Goal: Transaction & Acquisition: Purchase product/service

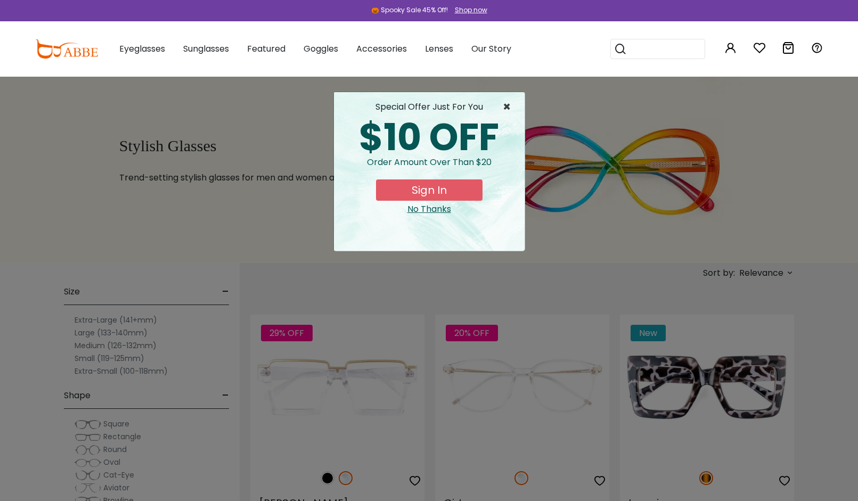
click at [508, 104] on span "×" at bounding box center [509, 107] width 13 height 13
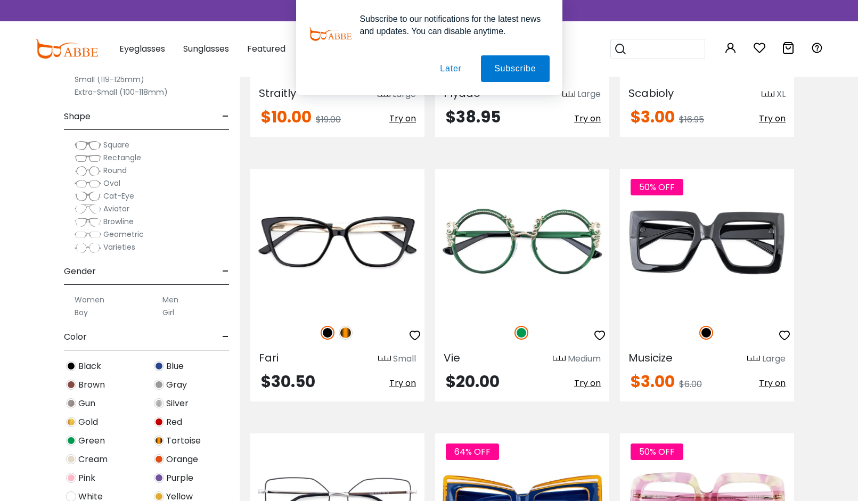
scroll to position [5032, 0]
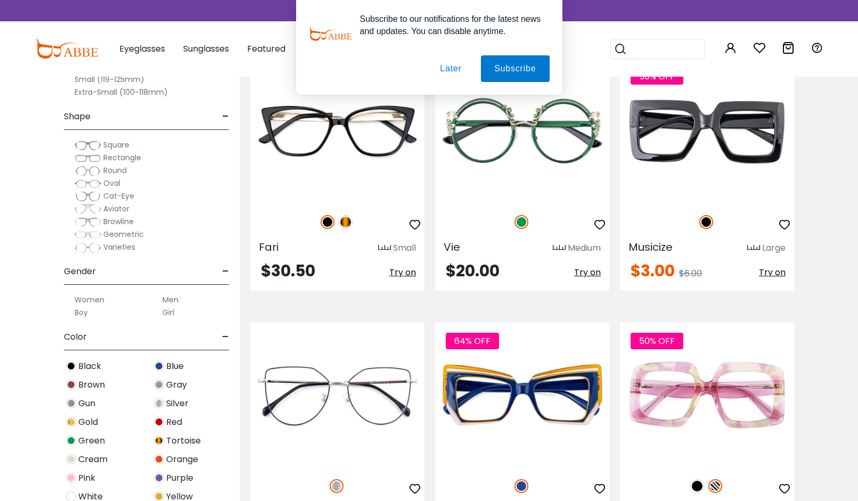
click at [89, 159] on img at bounding box center [88, 158] width 27 height 11
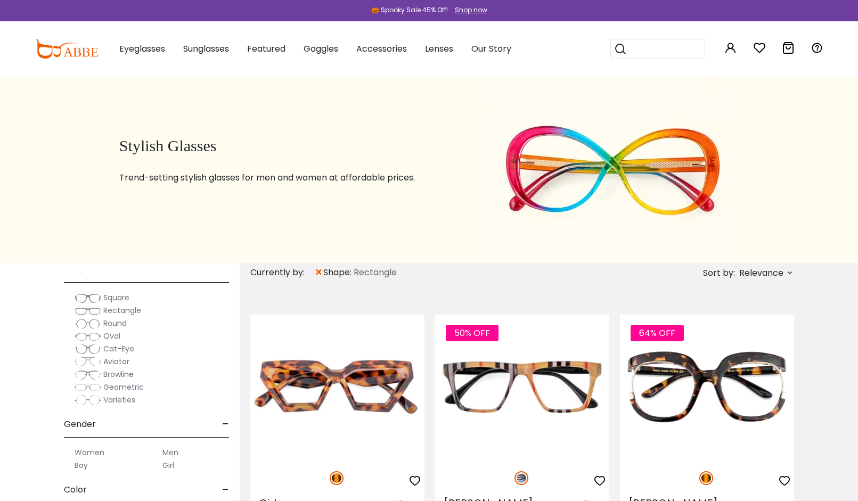
scroll to position [152, 0]
click at [118, 358] on span "Aviator" at bounding box center [116, 357] width 26 height 11
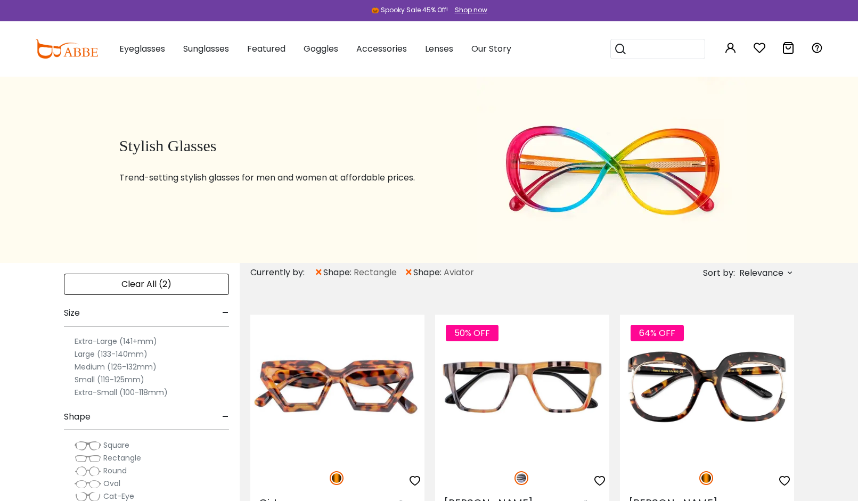
scroll to position [28, 0]
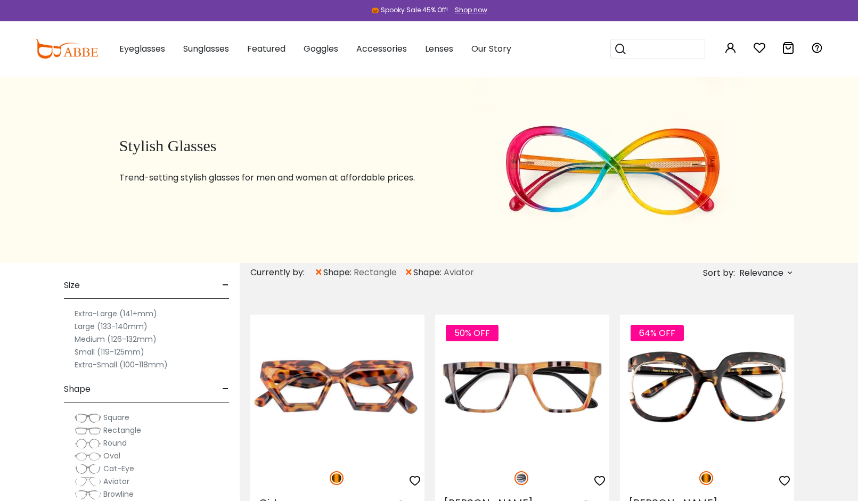
click at [119, 327] on label "Large (133-140mm)" at bounding box center [111, 326] width 73 height 13
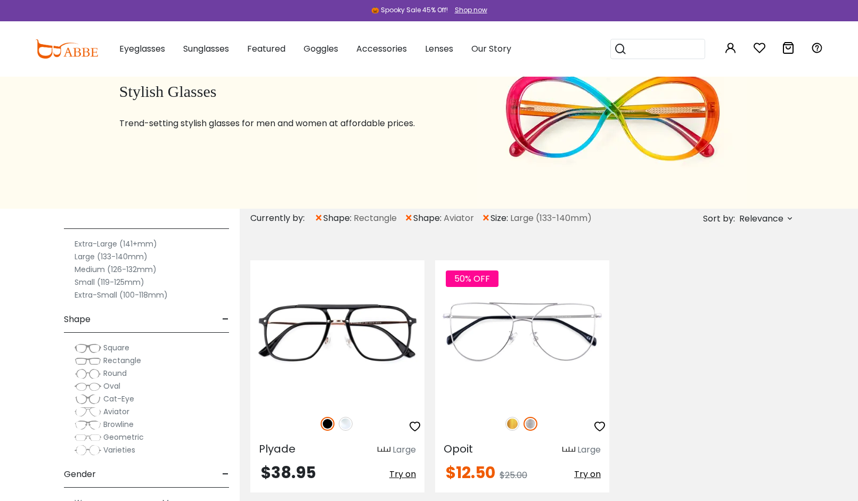
scroll to position [38, 0]
click at [125, 249] on label "Extra-Large (141+mm)" at bounding box center [116, 248] width 83 height 13
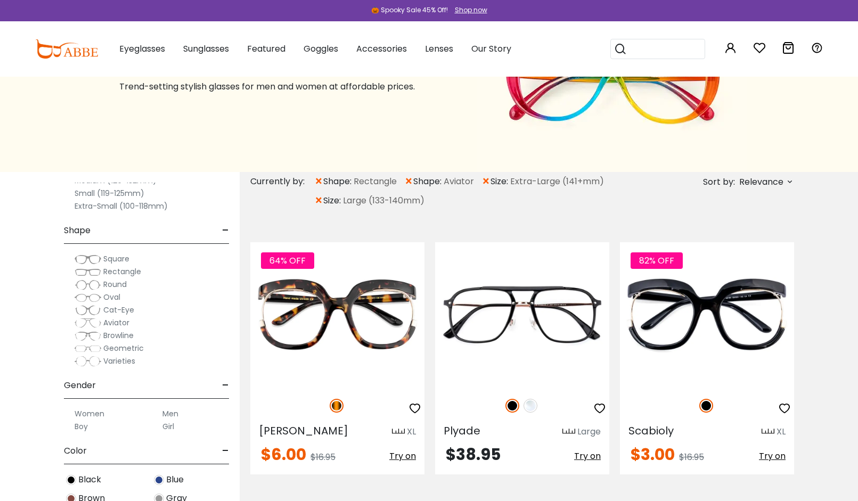
scroll to position [96, 0]
click at [111, 297] on span "Oval" at bounding box center [111, 296] width 17 height 11
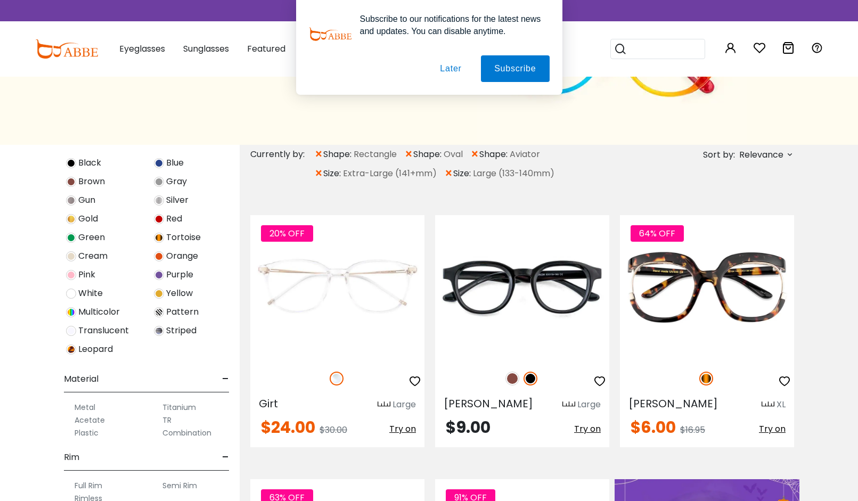
scroll to position [114, 0]
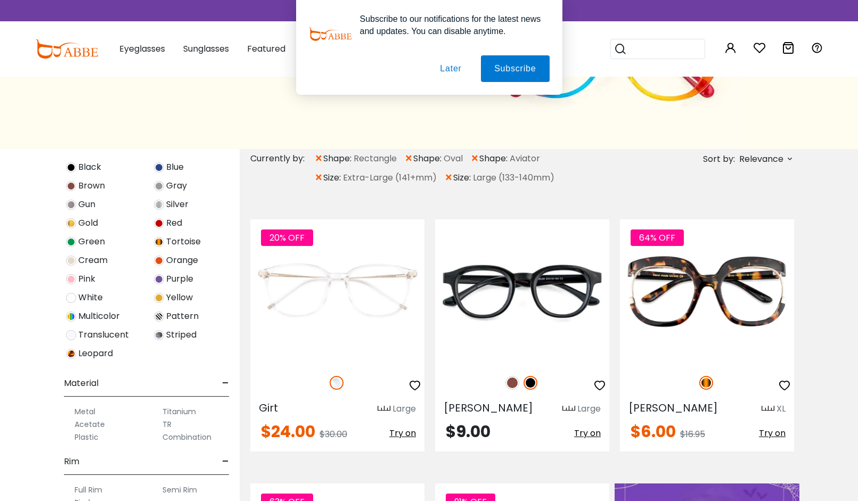
click at [478, 158] on span "×" at bounding box center [474, 158] width 9 height 19
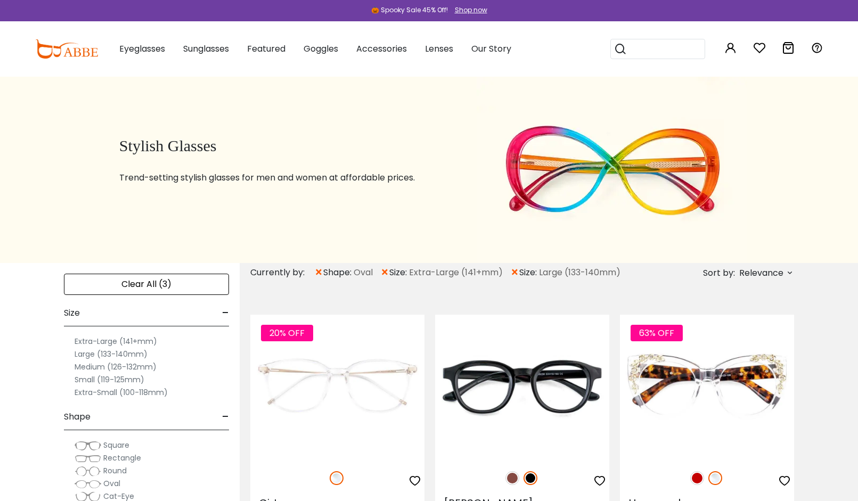
click at [320, 271] on span "×" at bounding box center [318, 272] width 9 height 19
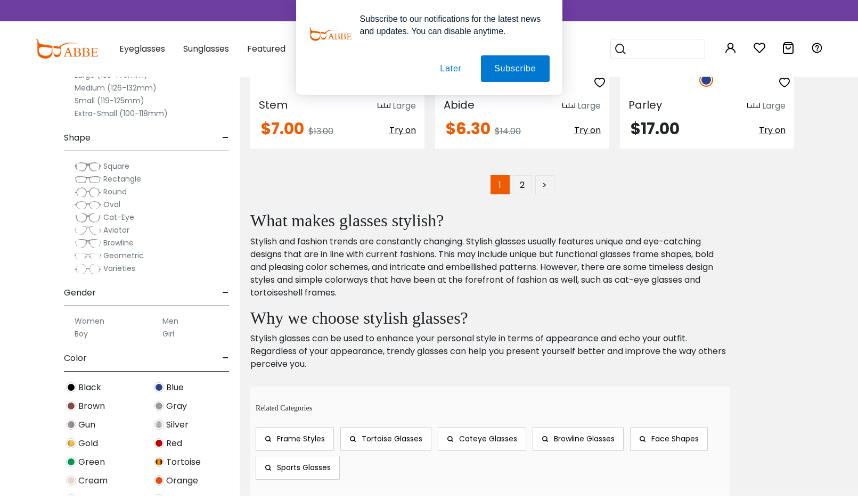
scroll to position [5441, 0]
